Goal: Find specific page/section: Find specific page/section

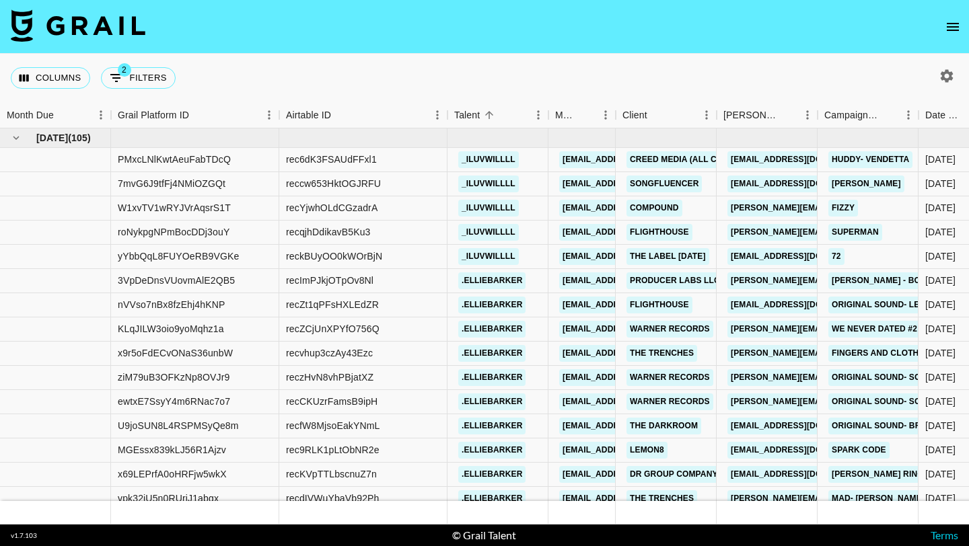
scroll to position [6, 0]
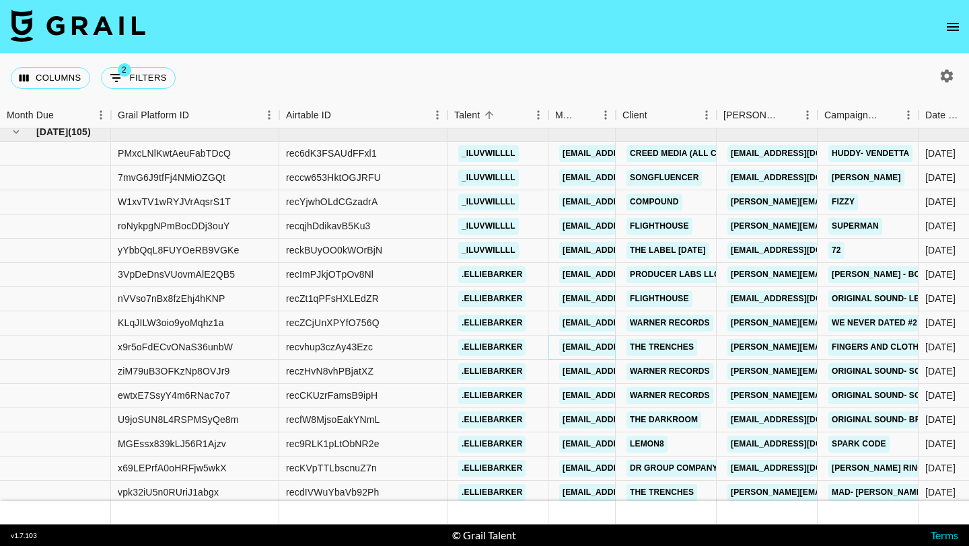
click at [584, 346] on link "[EMAIL_ADDRESS][DOMAIN_NAME]" at bounding box center [634, 347] width 151 height 17
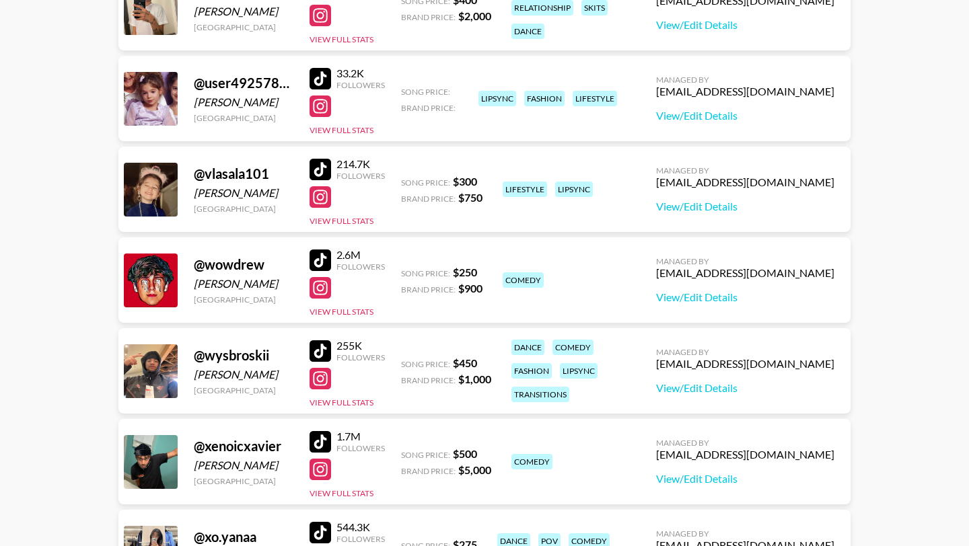
scroll to position [7736, 0]
